Goal: Contribute content: Add original content to the website for others to see

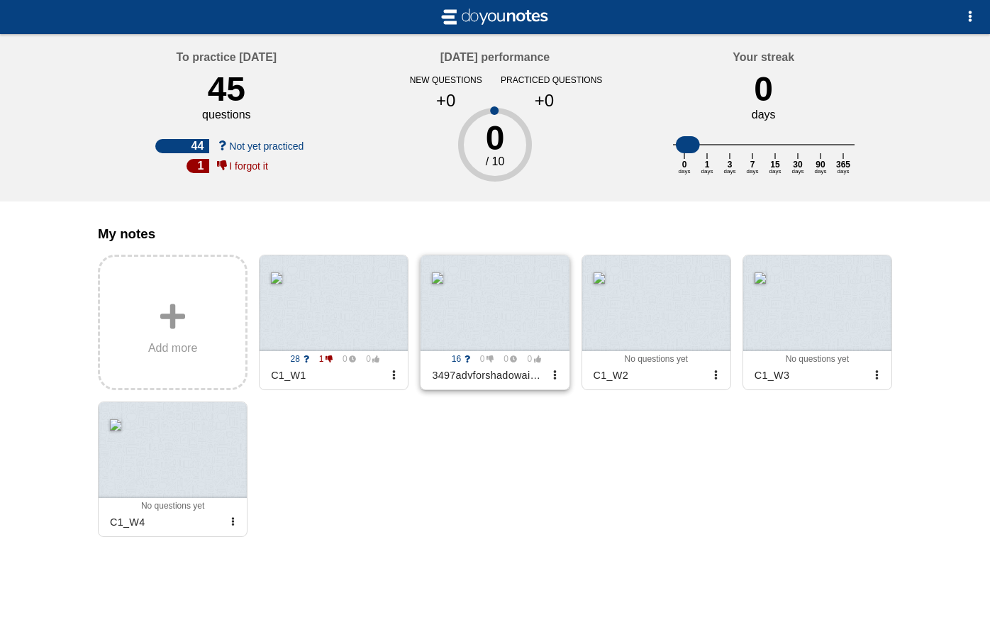
click at [465, 317] on div at bounding box center [494, 303] width 148 height 96
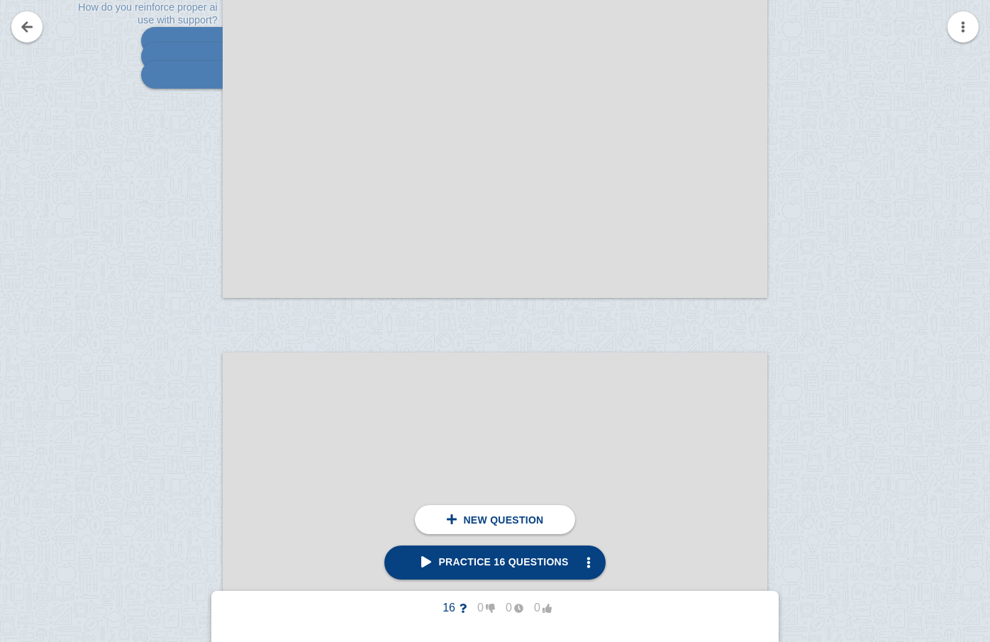
scroll to position [9051, 0]
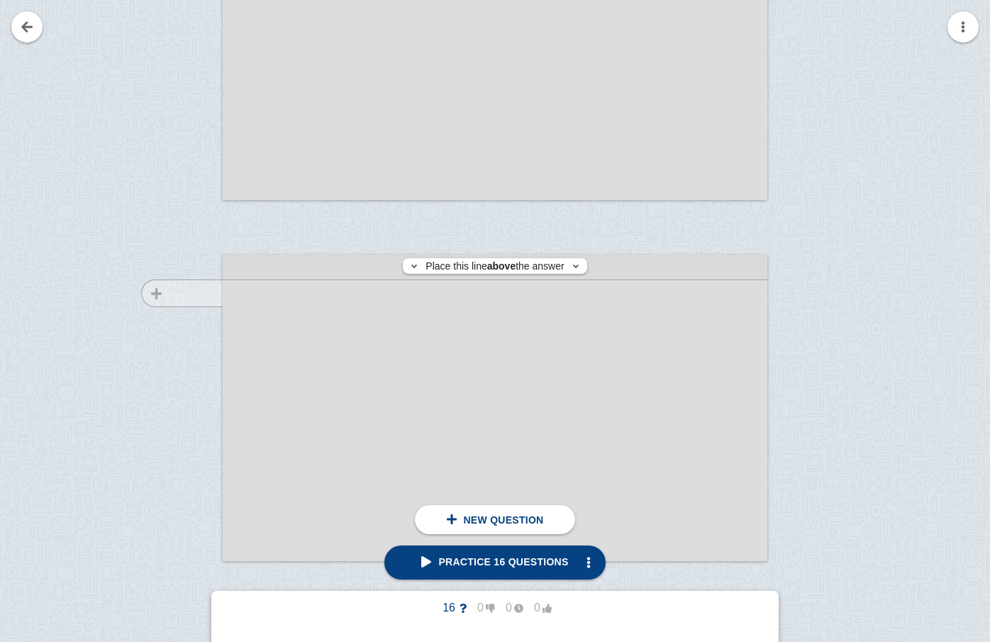
click at [191, 293] on div at bounding box center [175, 421] width 95 height 306
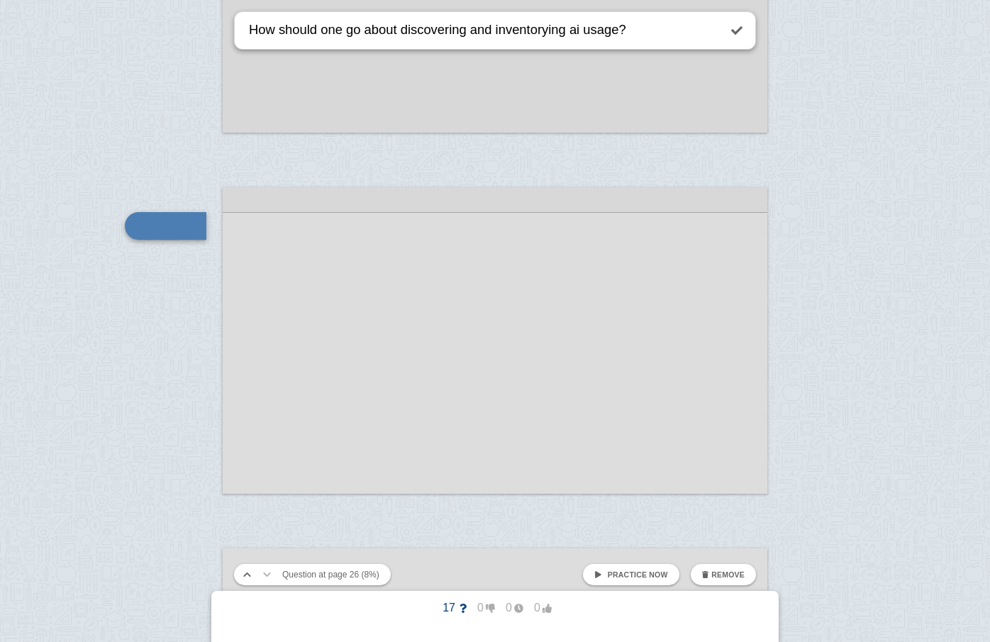
drag, startPoint x: 401, startPoint y: 32, endPoint x: 252, endPoint y: 12, distance: 149.5
click at [252, 12] on textarea "How should one go about discovering and inventorying ai usage?" at bounding box center [482, 30] width 472 height 36
type textarea "How should one go about discovering and inventorying ai usage?"
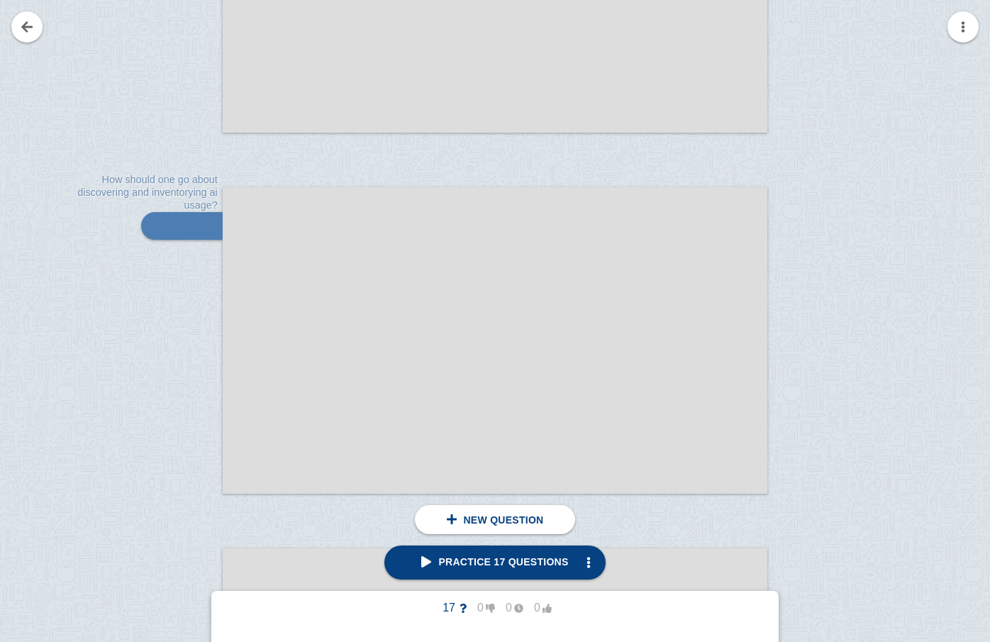
scroll to position [9348, 0]
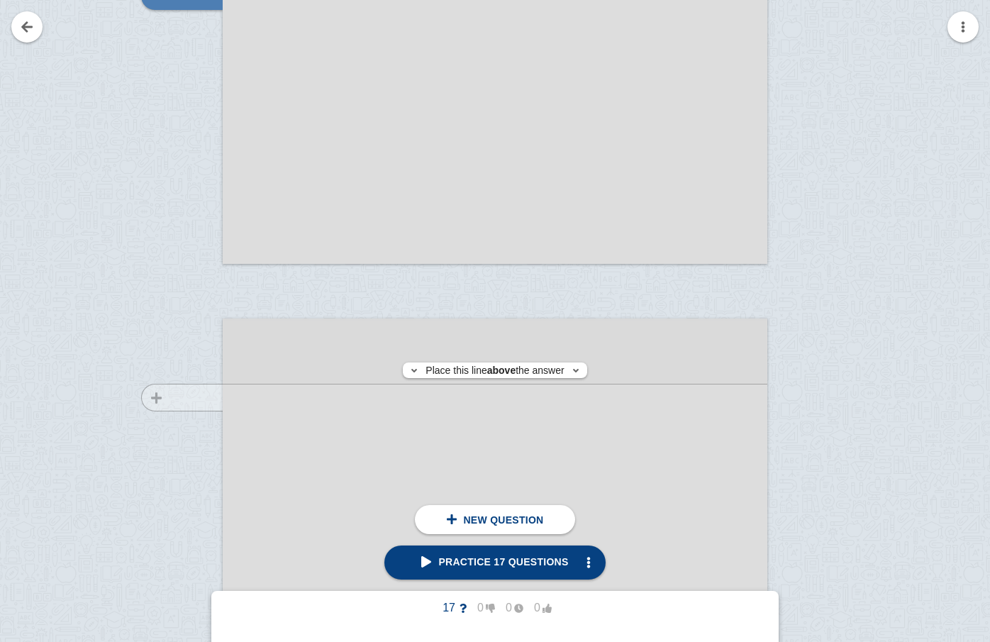
click at [198, 397] on div at bounding box center [175, 485] width 95 height 306
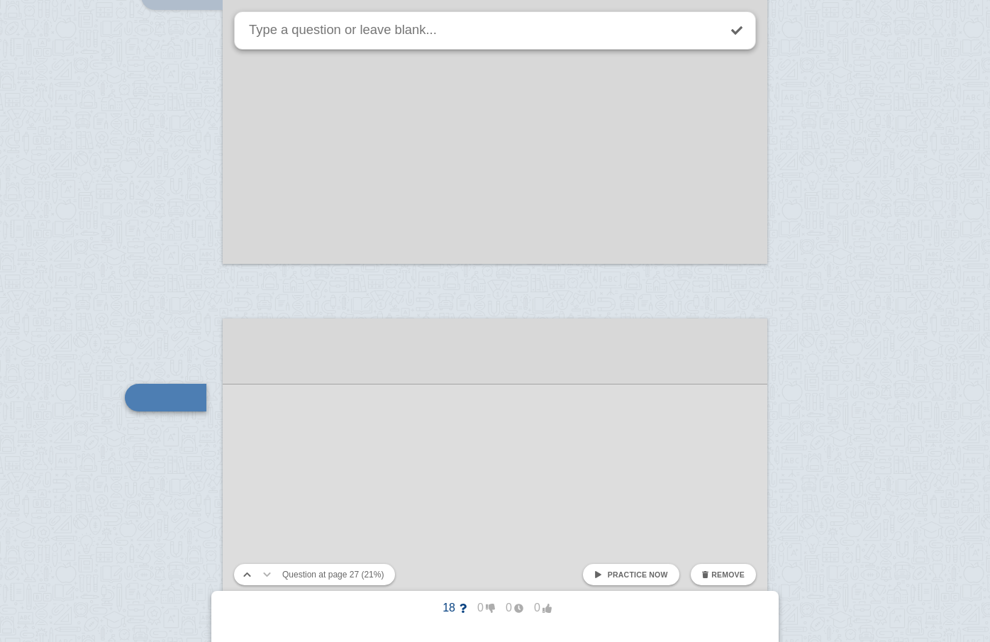
scroll to position [9520, 0]
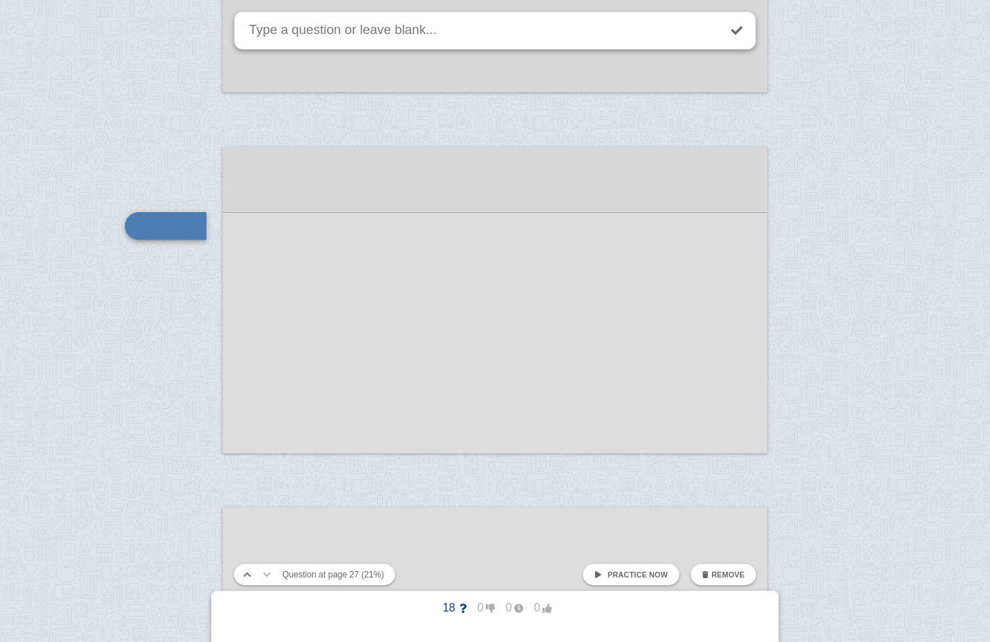
click at [387, 34] on textarea at bounding box center [482, 30] width 472 height 36
type textarea "How do you assess risk and classify data exposure?"
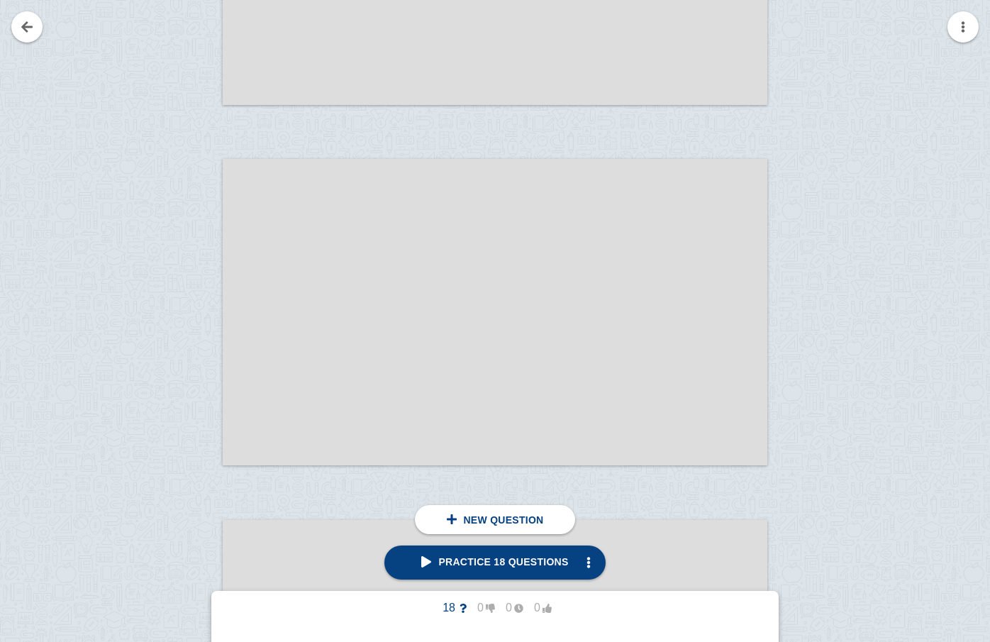
scroll to position [9945, 0]
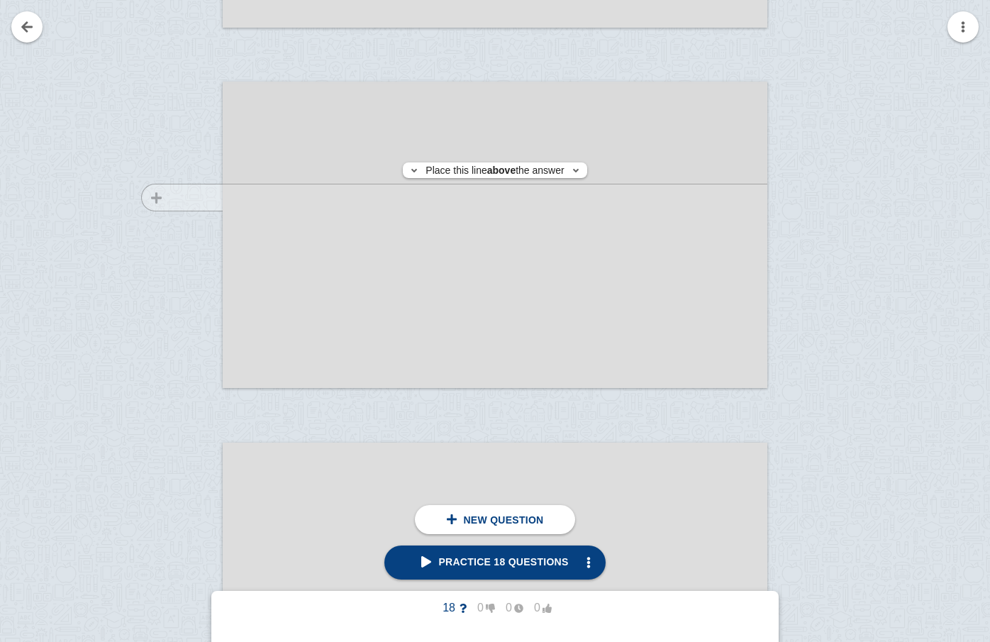
click at [189, 197] on div at bounding box center [175, 248] width 95 height 306
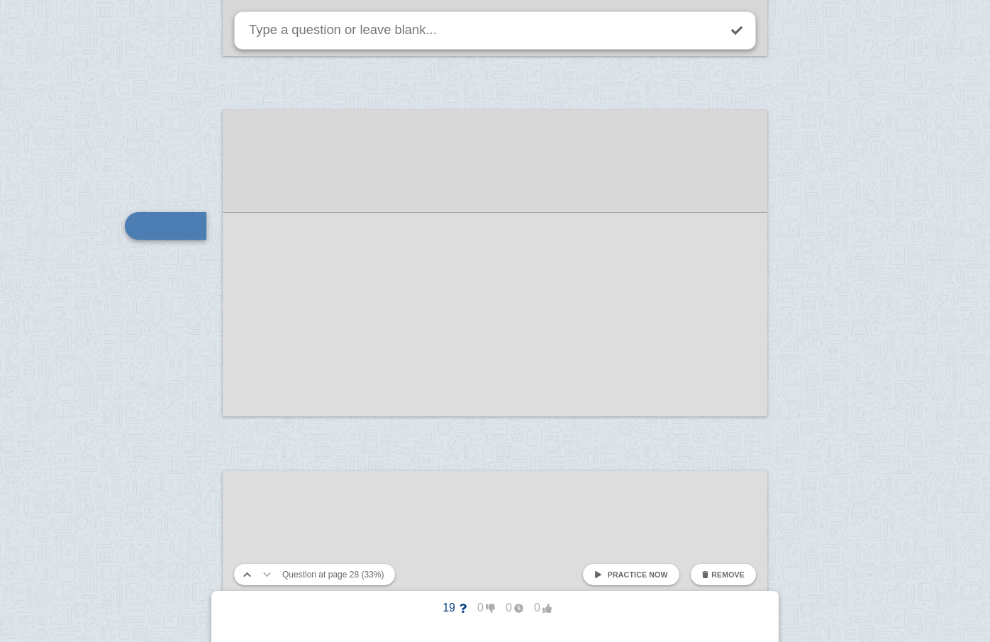
click at [272, 35] on textarea at bounding box center [482, 30] width 472 height 36
type textarea "how do you block and contain unsanctioned AI?"
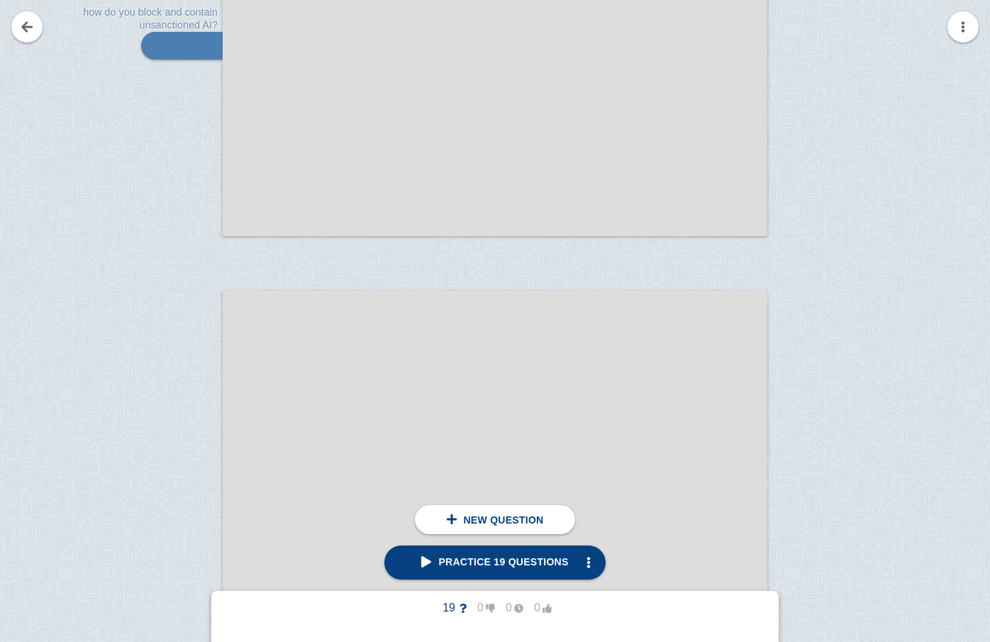
scroll to position [10108, 0]
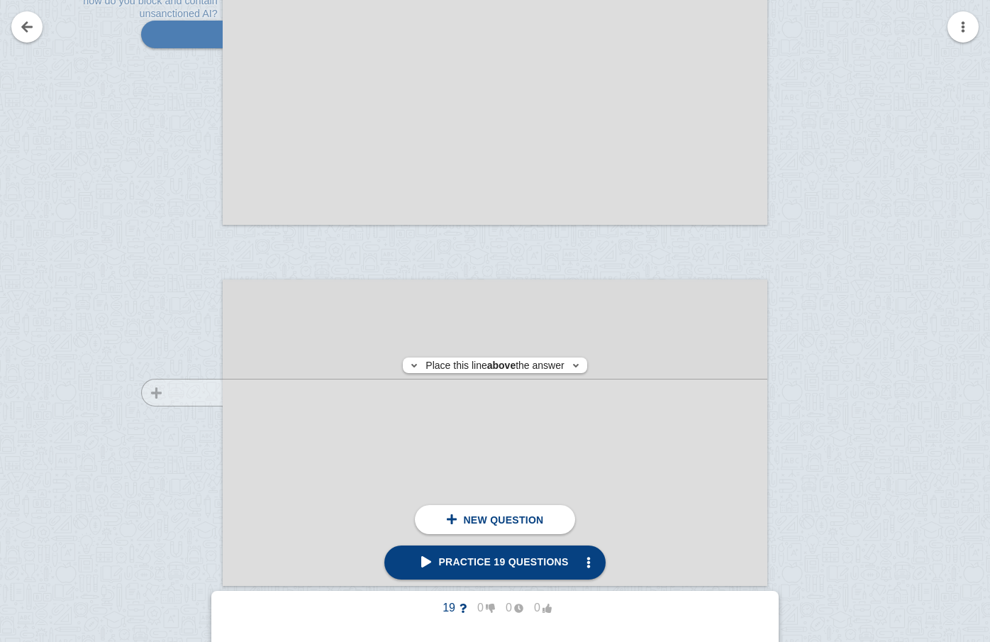
click at [215, 392] on div at bounding box center [175, 446] width 95 height 306
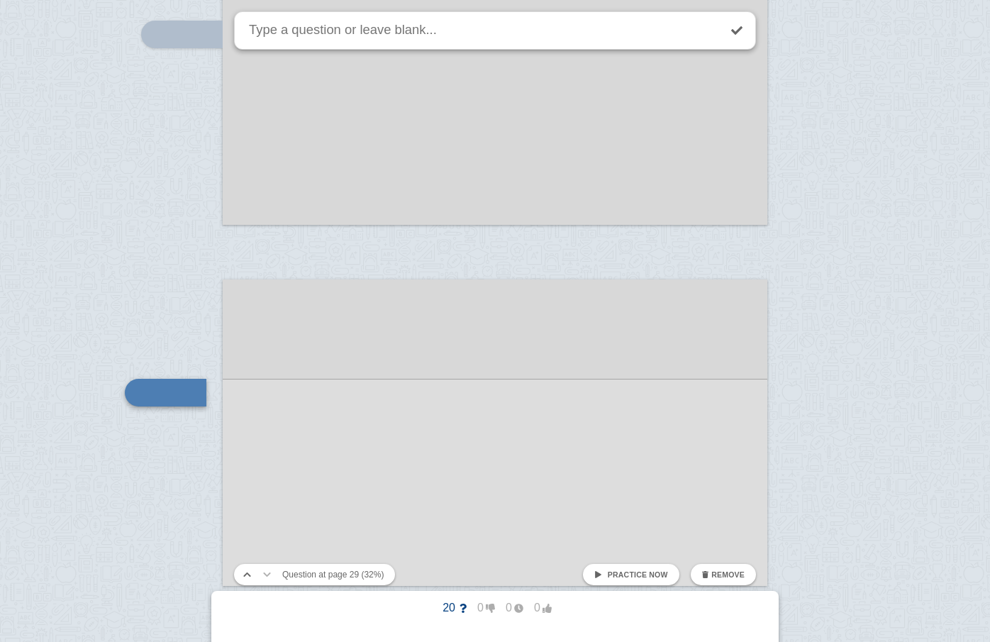
scroll to position [10275, 0]
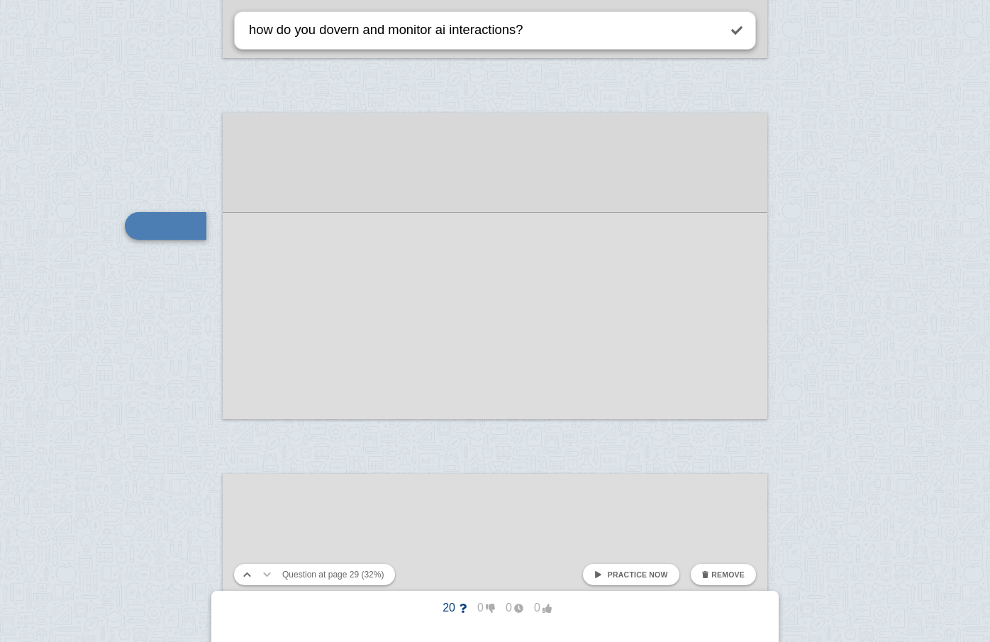
type textarea "how do you dovern and monitor ai interactions?"
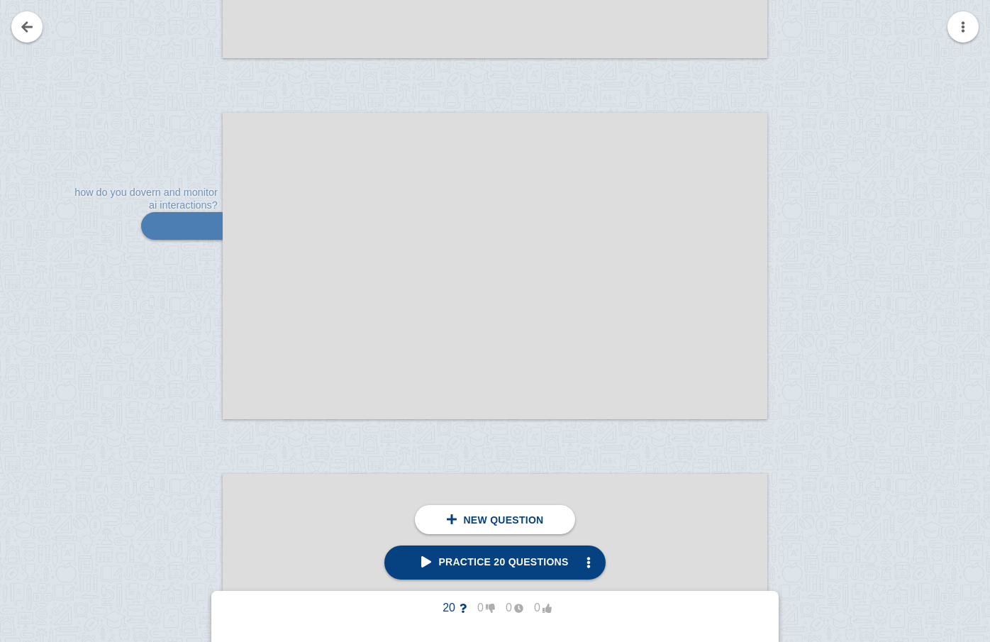
scroll to position [10575, 0]
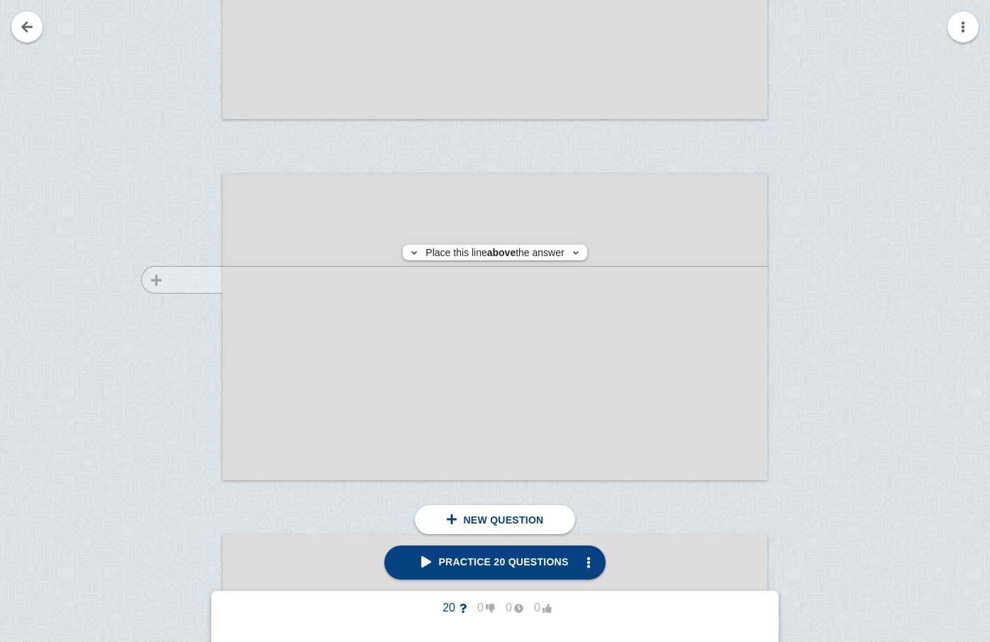
click at [216, 279] on div at bounding box center [175, 340] width 95 height 306
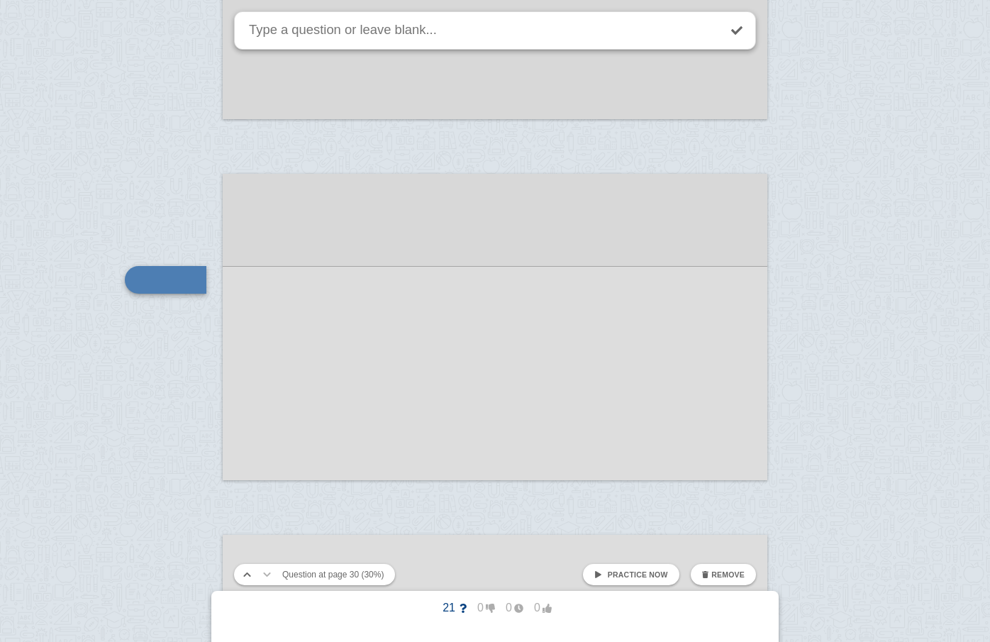
scroll to position [10629, 0]
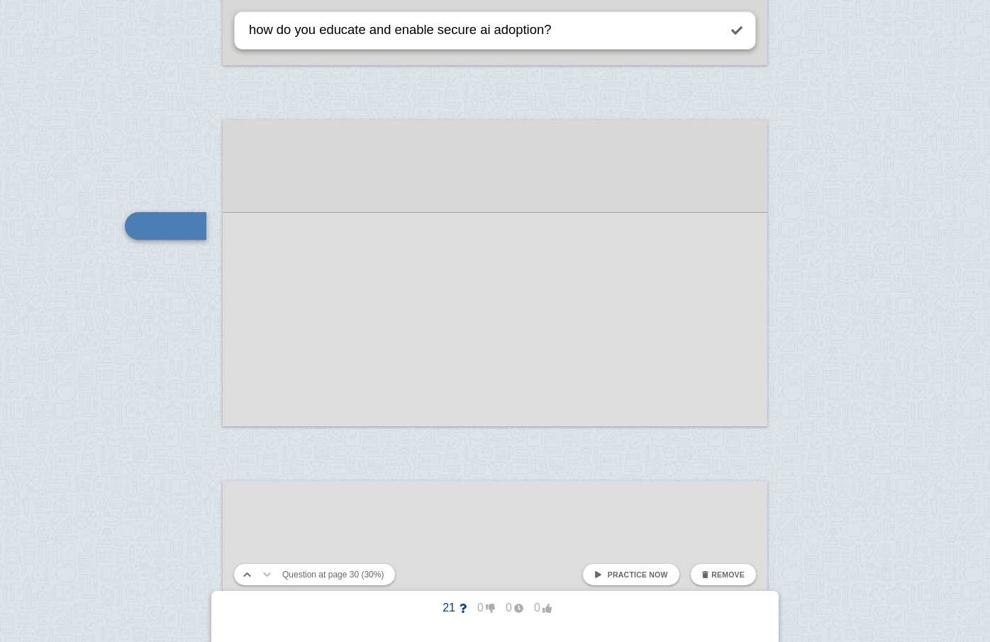
type textarea "how do you educate and enable secure ai adoption?"
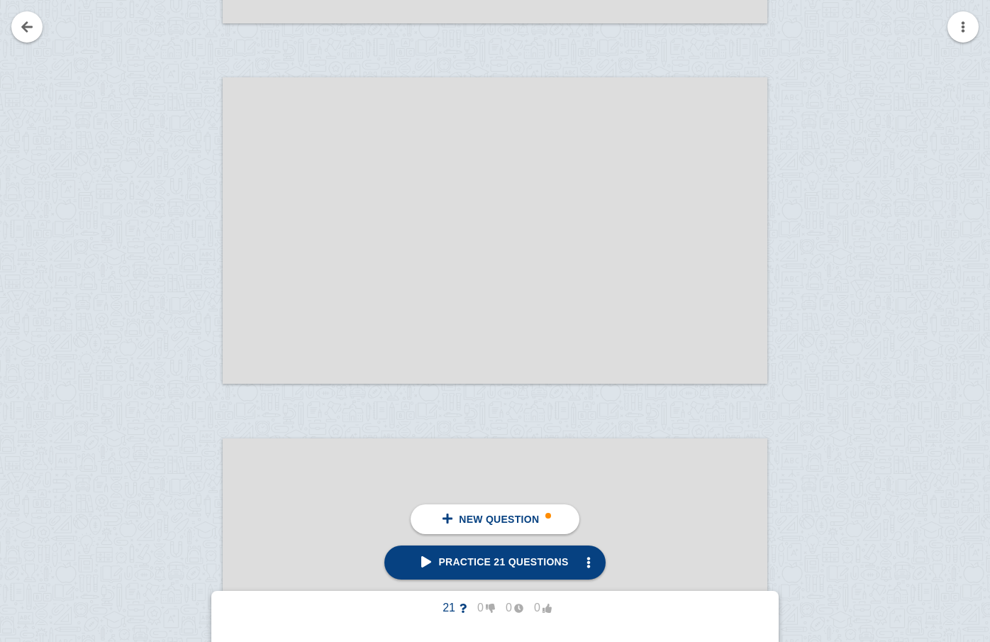
scroll to position [11751, 0]
click at [31, 32] on link at bounding box center [26, 26] width 31 height 31
